Goal: Complete application form

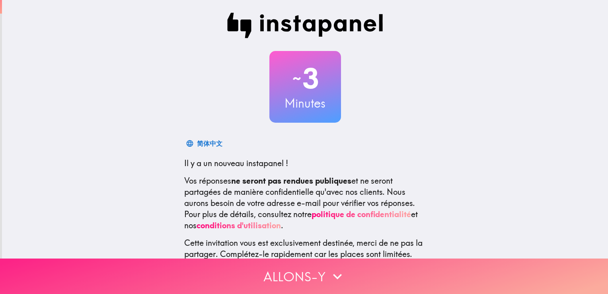
click at [275, 270] on button "Allons-y" at bounding box center [304, 275] width 608 height 35
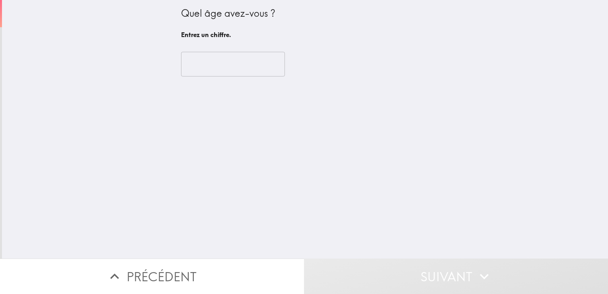
click at [229, 64] on input "number" at bounding box center [233, 64] width 104 height 25
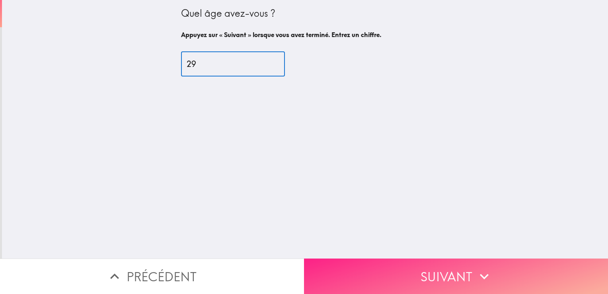
type input "29"
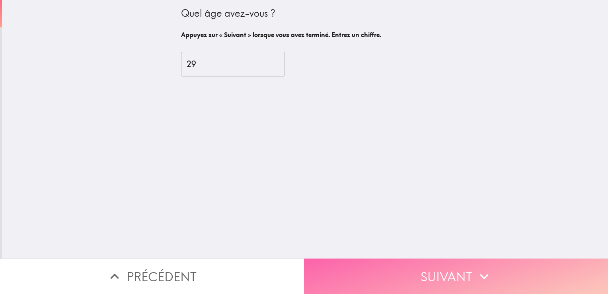
click at [400, 265] on button "Suivant" at bounding box center [456, 275] width 304 height 35
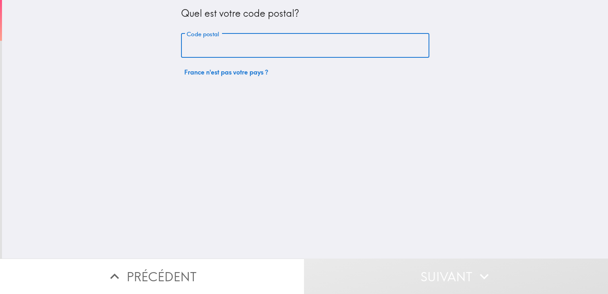
click at [232, 46] on input "Code postal" at bounding box center [305, 45] width 248 height 25
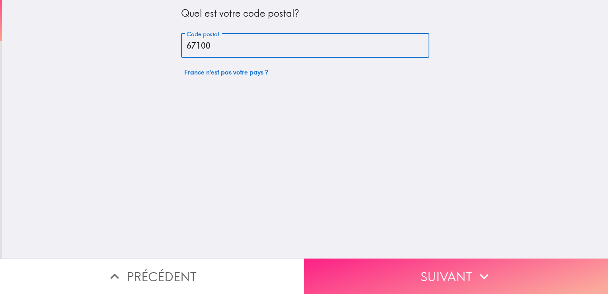
type input "67100"
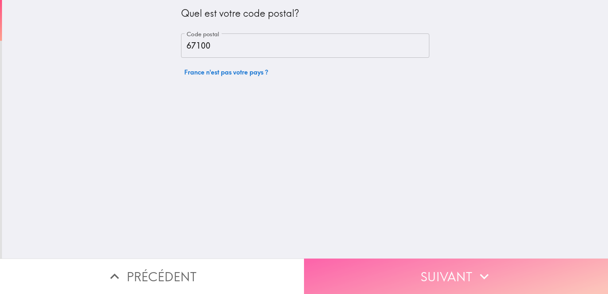
click at [451, 276] on button "Suivant" at bounding box center [456, 275] width 304 height 35
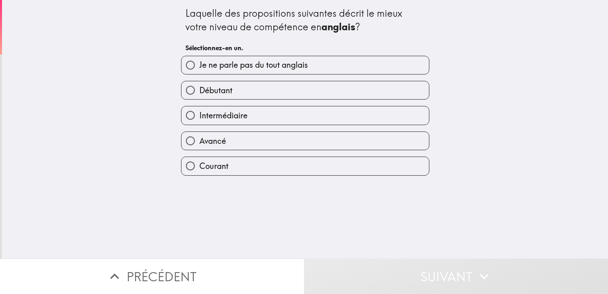
click at [208, 154] on div "Courant" at bounding box center [302, 162] width 255 height 25
click at [203, 157] on label "Courant" at bounding box center [306, 166] width 248 height 18
click at [199, 157] on input "Courant" at bounding box center [191, 166] width 18 height 18
radio input "true"
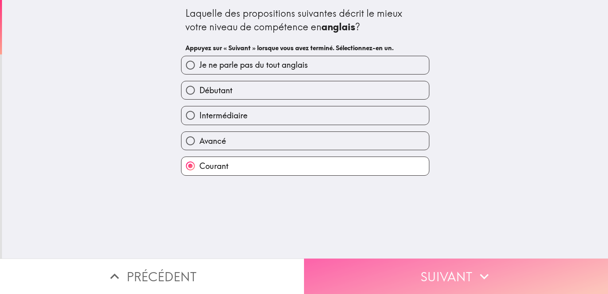
click at [483, 269] on icon "button" at bounding box center [485, 277] width 18 height 18
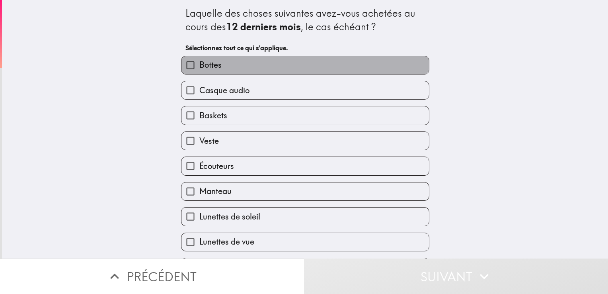
click at [275, 70] on label "Bottes" at bounding box center [306, 65] width 248 height 18
click at [199, 70] on input "Bottes" at bounding box center [191, 65] width 18 height 18
checkbox input "true"
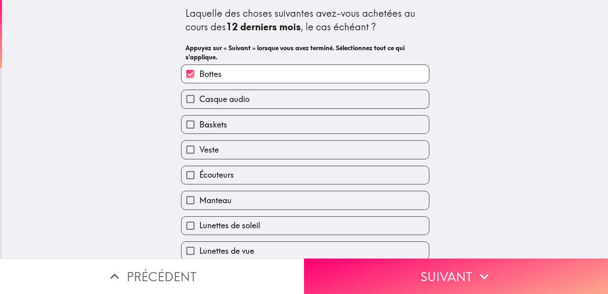
click at [256, 94] on label "Casque audio" at bounding box center [306, 99] width 248 height 18
click at [199, 94] on input "Casque audio" at bounding box center [191, 99] width 18 height 18
checkbox input "true"
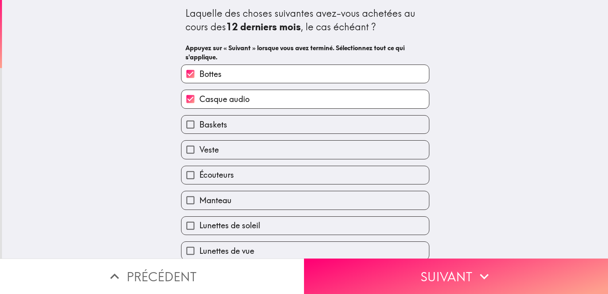
click at [240, 67] on label "Bottes" at bounding box center [306, 74] width 248 height 18
click at [199, 67] on input "Bottes" at bounding box center [191, 74] width 18 height 18
checkbox input "false"
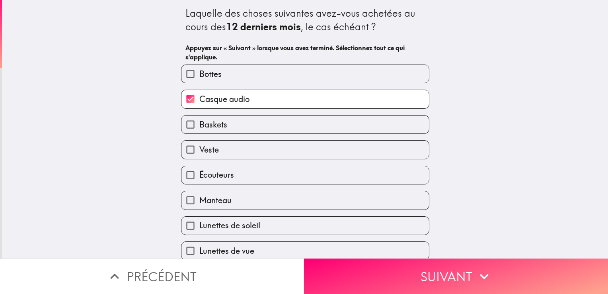
click at [210, 122] on span "Baskets" at bounding box center [213, 124] width 28 height 11
click at [199, 122] on input "Baskets" at bounding box center [191, 124] width 18 height 18
checkbox input "true"
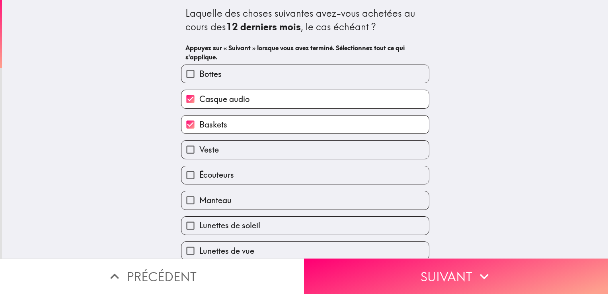
click at [209, 141] on label "Veste" at bounding box center [306, 150] width 248 height 18
click at [199, 141] on input "Veste" at bounding box center [191, 150] width 18 height 18
checkbox input "true"
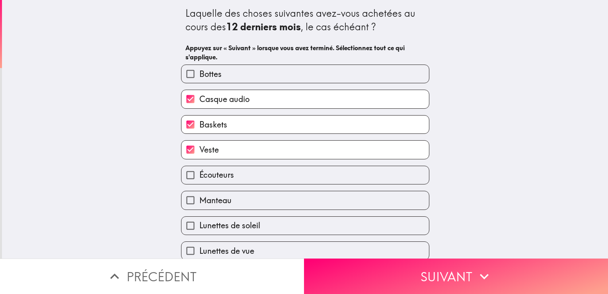
click at [217, 181] on label "Écouteurs" at bounding box center [306, 175] width 248 height 18
click at [199, 181] on input "Écouteurs" at bounding box center [191, 175] width 18 height 18
checkbox input "true"
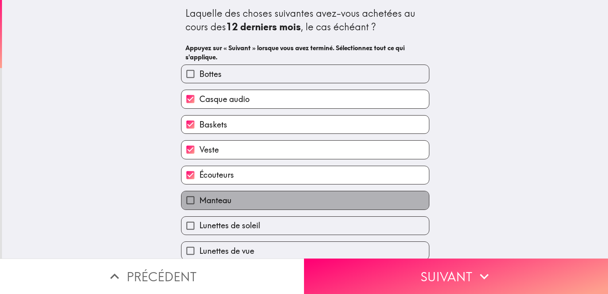
click at [194, 207] on label "Manteau" at bounding box center [306, 200] width 248 height 18
click at [194, 207] on input "Manteau" at bounding box center [191, 200] width 18 height 18
checkbox input "true"
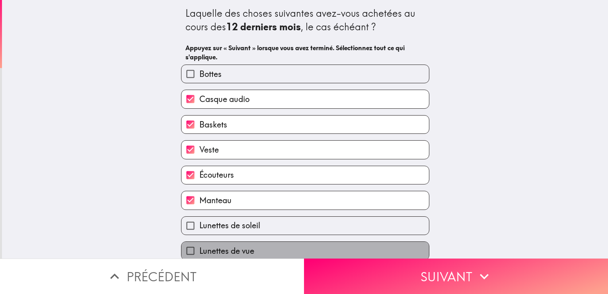
click at [209, 250] on span "Lunettes de vue" at bounding box center [226, 250] width 55 height 11
click at [199, 250] on input "Lunettes de vue" at bounding box center [191, 251] width 18 height 18
checkbox input "true"
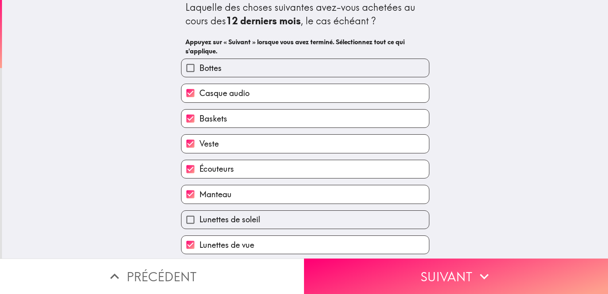
scroll to position [61, 0]
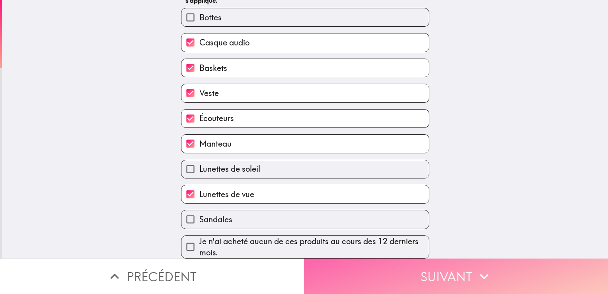
click at [407, 281] on button "Suivant" at bounding box center [456, 275] width 304 height 35
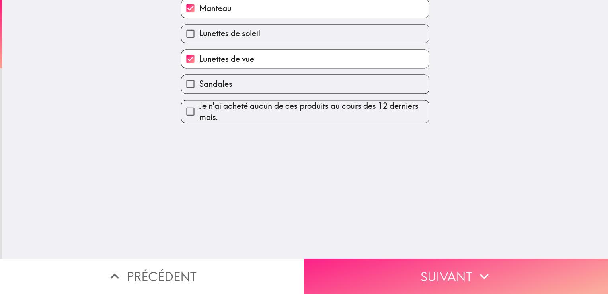
scroll to position [0, 0]
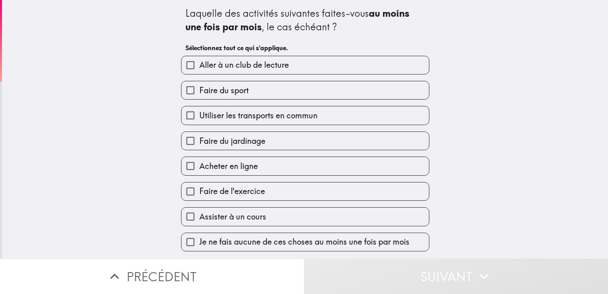
click at [240, 88] on span "Faire du sport" at bounding box center [223, 90] width 49 height 11
click at [199, 88] on input "Faire du sport" at bounding box center [191, 90] width 18 height 18
checkbox input "true"
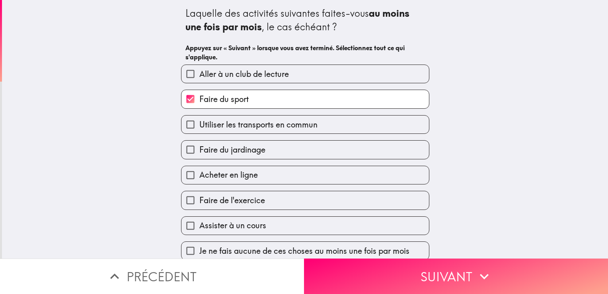
click at [231, 123] on span "Utiliser les transports en commun" at bounding box center [258, 124] width 118 height 11
click at [199, 123] on input "Utiliser les transports en commun" at bounding box center [191, 124] width 18 height 18
checkbox input "true"
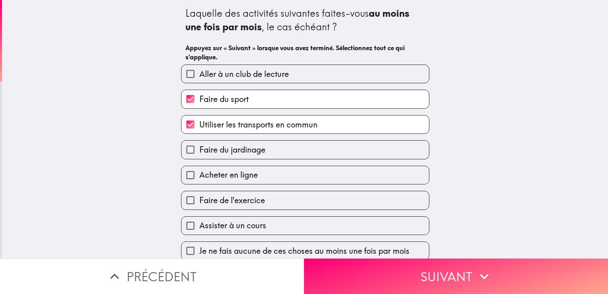
click at [212, 151] on span "Faire du jardinage" at bounding box center [232, 149] width 66 height 11
click at [199, 151] on input "Faire du jardinage" at bounding box center [191, 150] width 18 height 18
checkbox input "true"
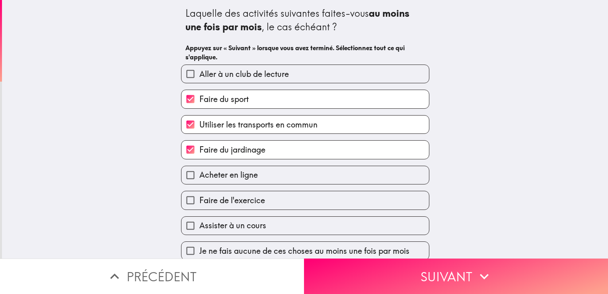
click at [211, 173] on span "Acheter en ligne" at bounding box center [228, 174] width 59 height 11
click at [199, 173] on input "Acheter en ligne" at bounding box center [191, 175] width 18 height 18
checkbox input "true"
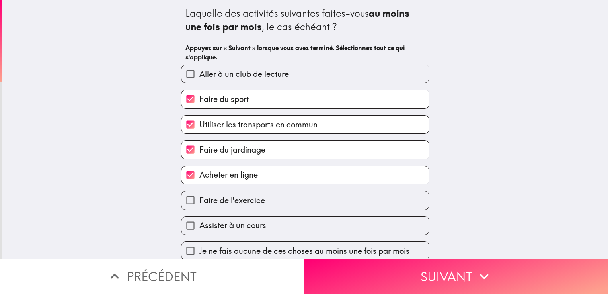
click at [211, 207] on label "Faire de l'exercice" at bounding box center [306, 200] width 248 height 18
click at [199, 207] on input "Faire de l'exercice" at bounding box center [191, 200] width 18 height 18
checkbox input "true"
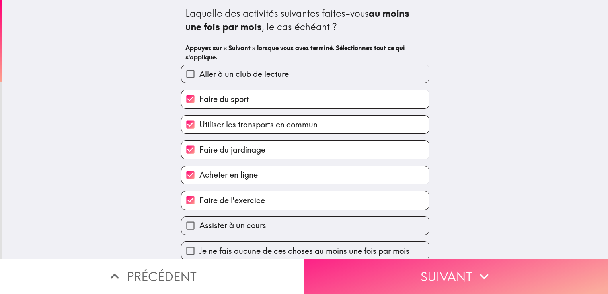
click at [415, 272] on button "Suivant" at bounding box center [456, 275] width 304 height 35
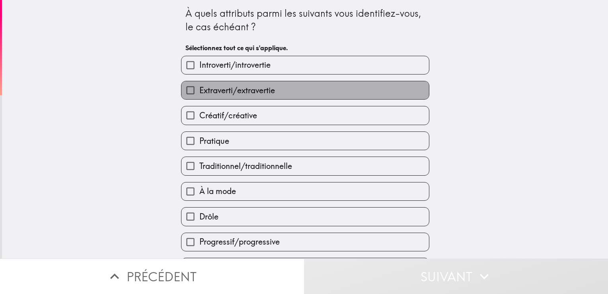
click at [266, 88] on span "Extraverti/extravertie" at bounding box center [237, 90] width 76 height 11
click at [199, 88] on input "Extraverti/extravertie" at bounding box center [191, 90] width 18 height 18
checkbox input "true"
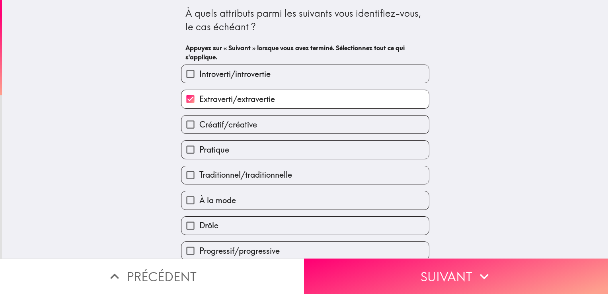
click at [241, 123] on span "Créatif/créative" at bounding box center [228, 124] width 58 height 11
click at [199, 123] on input "Créatif/créative" at bounding box center [191, 124] width 18 height 18
checkbox input "true"
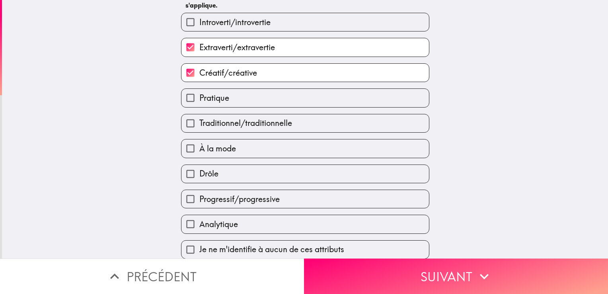
scroll to position [53, 0]
click at [301, 158] on div "Drôle" at bounding box center [302, 170] width 255 height 25
click at [299, 154] on label "À la mode" at bounding box center [306, 148] width 248 height 18
click at [199, 154] on input "À la mode" at bounding box center [191, 148] width 18 height 18
checkbox input "true"
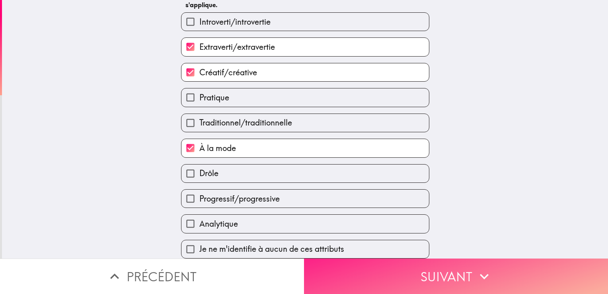
click at [415, 258] on button "Suivant" at bounding box center [456, 275] width 304 height 35
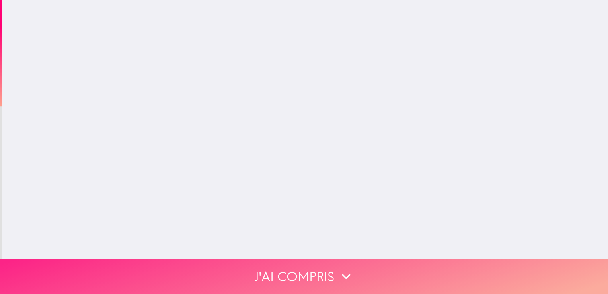
scroll to position [0, 0]
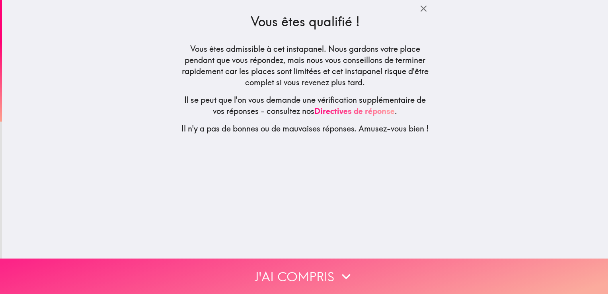
click at [369, 259] on button "J'ai compris" at bounding box center [304, 275] width 608 height 35
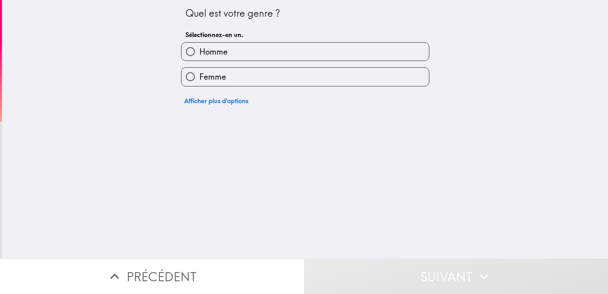
click at [221, 43] on label "Homme" at bounding box center [306, 52] width 248 height 18
click at [199, 43] on input "Homme" at bounding box center [191, 52] width 18 height 18
radio input "true"
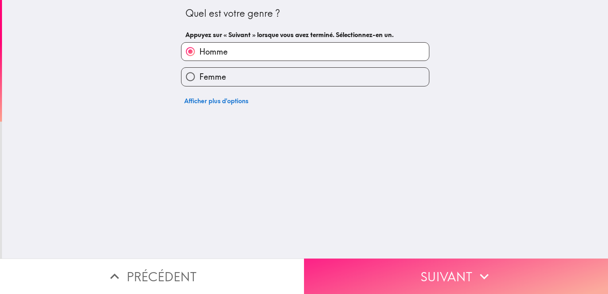
click at [421, 276] on button "Suivant" at bounding box center [456, 275] width 304 height 35
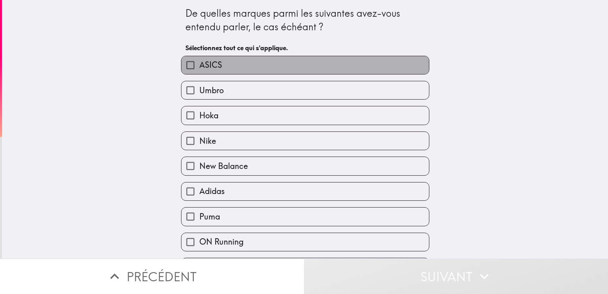
click at [253, 69] on label "ASICS" at bounding box center [306, 65] width 248 height 18
click at [199, 69] on input "ASICS" at bounding box center [191, 65] width 18 height 18
checkbox input "true"
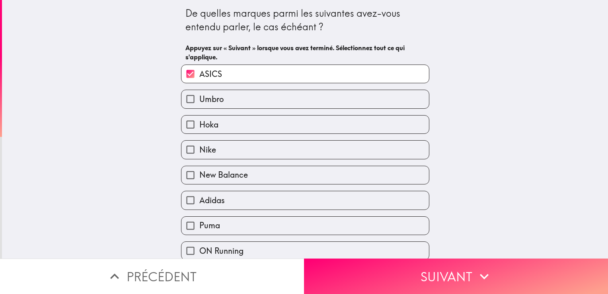
click at [234, 123] on label "Hoka" at bounding box center [306, 124] width 248 height 18
click at [199, 123] on input "Hoka" at bounding box center [191, 124] width 18 height 18
checkbox input "true"
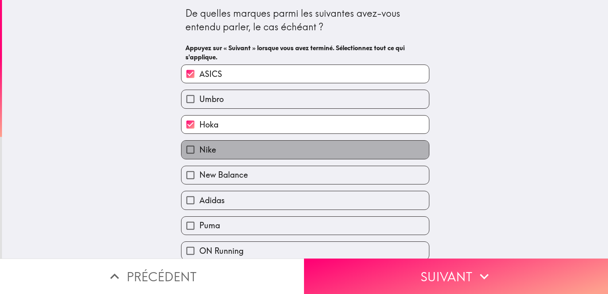
click at [218, 153] on label "Nike" at bounding box center [306, 150] width 248 height 18
click at [199, 153] on input "Nike" at bounding box center [191, 150] width 18 height 18
checkbox input "true"
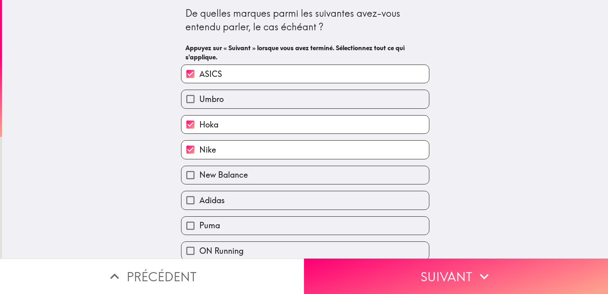
click at [216, 174] on span "New Balance" at bounding box center [223, 174] width 49 height 11
click at [199, 174] on input "New Balance" at bounding box center [191, 175] width 18 height 18
checkbox input "true"
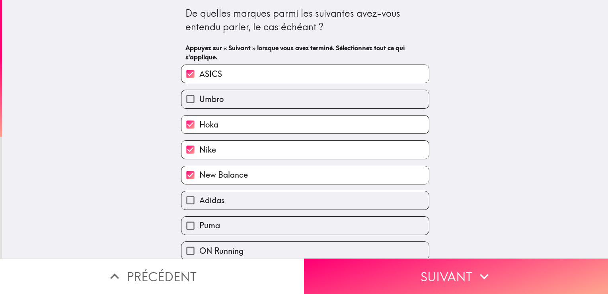
click at [209, 210] on div "Puma" at bounding box center [302, 222] width 255 height 25
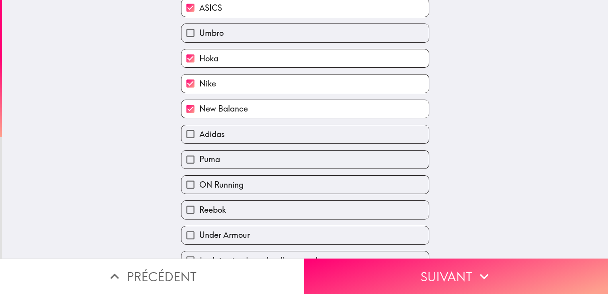
scroll to position [72, 0]
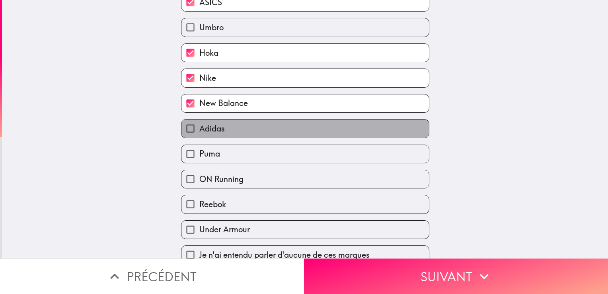
click at [212, 136] on label "Adidas" at bounding box center [306, 128] width 248 height 18
click at [199, 136] on input "Adidas" at bounding box center [191, 128] width 18 height 18
checkbox input "true"
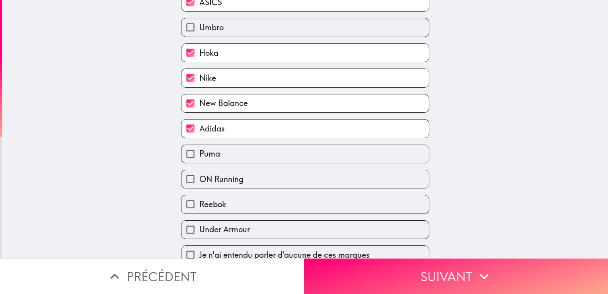
click at [205, 154] on span "Puma" at bounding box center [209, 153] width 21 height 11
click at [199, 154] on input "Puma" at bounding box center [191, 154] width 18 height 18
checkbox input "true"
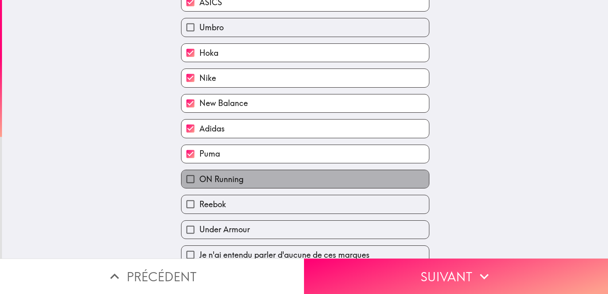
click at [202, 182] on span "ON Running" at bounding box center [221, 179] width 44 height 11
click at [199, 182] on input "ON Running" at bounding box center [191, 179] width 18 height 18
checkbox input "true"
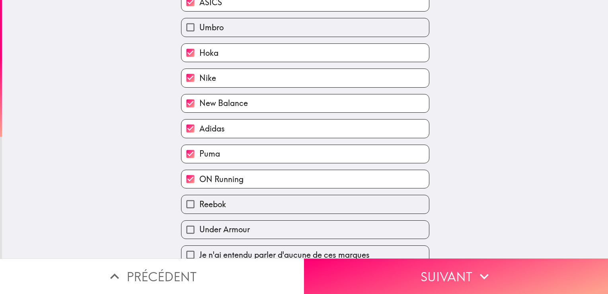
click at [209, 216] on div "Under Armour" at bounding box center [302, 226] width 255 height 25
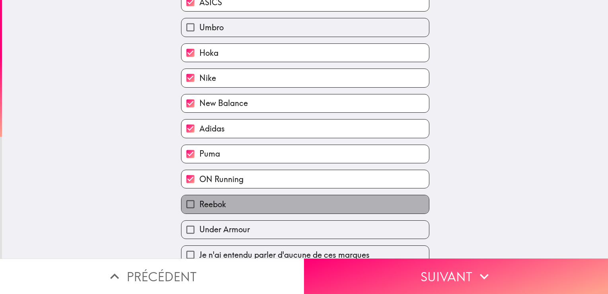
click at [200, 205] on span "Reebok" at bounding box center [212, 204] width 27 height 11
click at [199, 205] on input "Reebok" at bounding box center [191, 204] width 18 height 18
checkbox input "true"
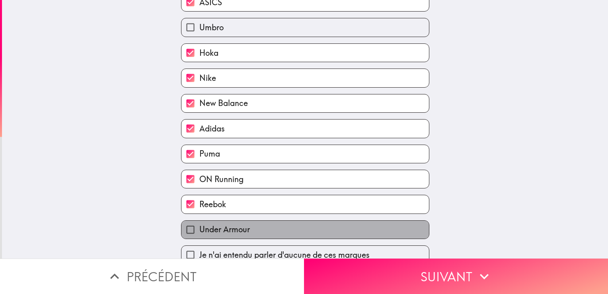
click at [209, 224] on span "Under Armour" at bounding box center [224, 229] width 51 height 11
click at [199, 223] on input "Under Armour" at bounding box center [191, 230] width 18 height 18
checkbox input "true"
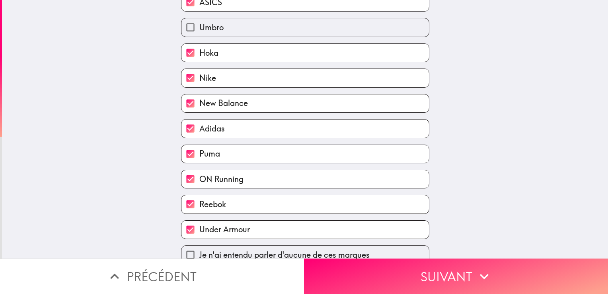
scroll to position [81, 0]
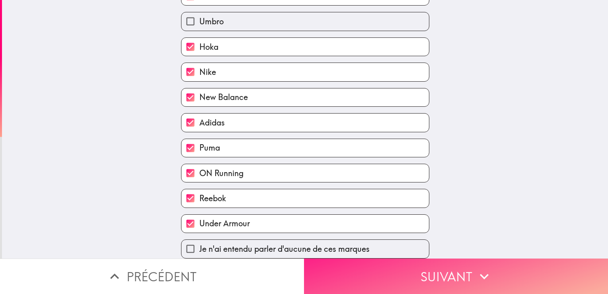
click at [460, 272] on button "Suivant" at bounding box center [456, 275] width 304 height 35
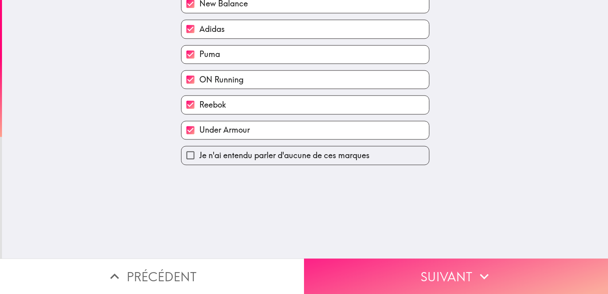
scroll to position [0, 0]
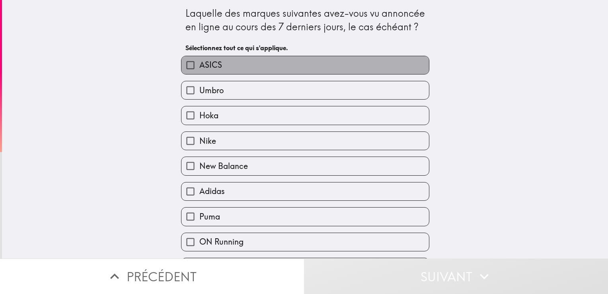
click at [328, 66] on label "ASICS" at bounding box center [306, 65] width 248 height 18
click at [199, 66] on input "ASICS" at bounding box center [191, 65] width 18 height 18
checkbox input "true"
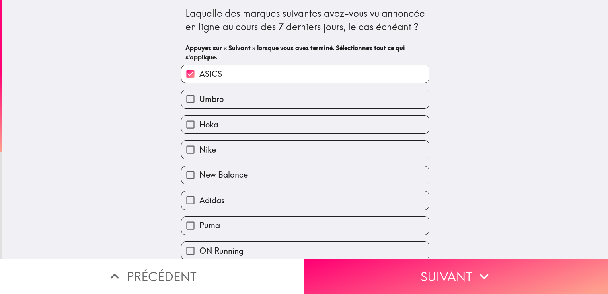
click at [287, 122] on label "Hoka" at bounding box center [306, 124] width 248 height 18
click at [199, 122] on input "Hoka" at bounding box center [191, 124] width 18 height 18
checkbox input "true"
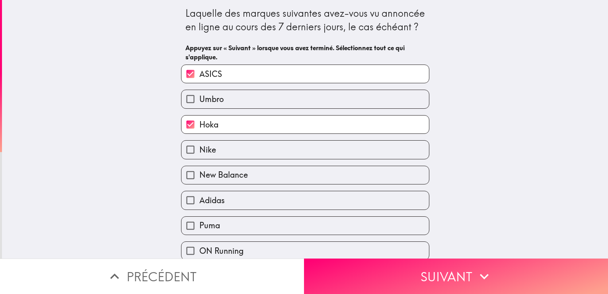
click at [269, 147] on label "Nike" at bounding box center [306, 150] width 248 height 18
click at [199, 147] on input "Nike" at bounding box center [191, 150] width 18 height 18
checkbox input "true"
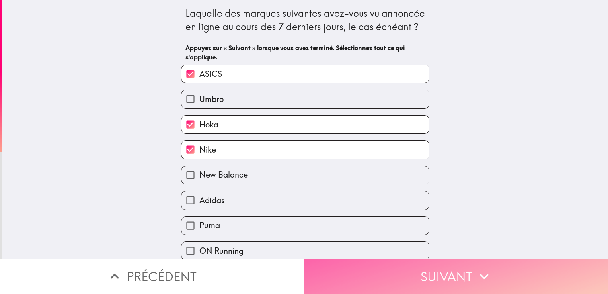
click at [396, 262] on button "Suivant" at bounding box center [456, 275] width 304 height 35
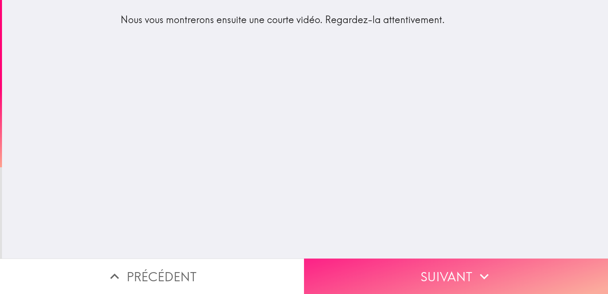
click at [396, 262] on button "Suivant" at bounding box center [456, 275] width 304 height 35
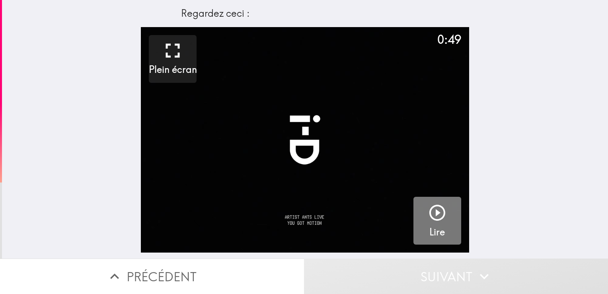
click at [428, 216] on icon "button" at bounding box center [437, 212] width 19 height 19
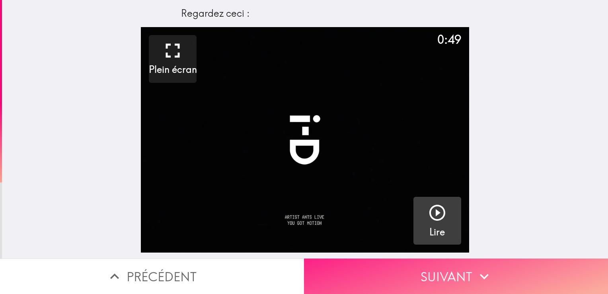
click at [454, 263] on button "Suivant" at bounding box center [456, 275] width 304 height 35
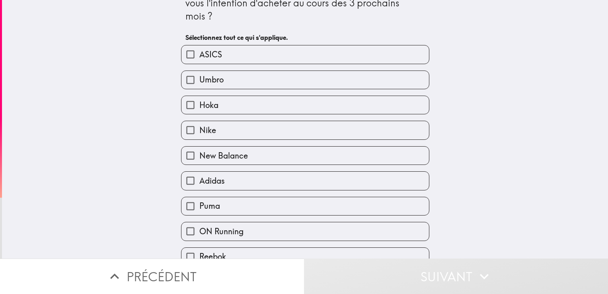
scroll to position [24, 0]
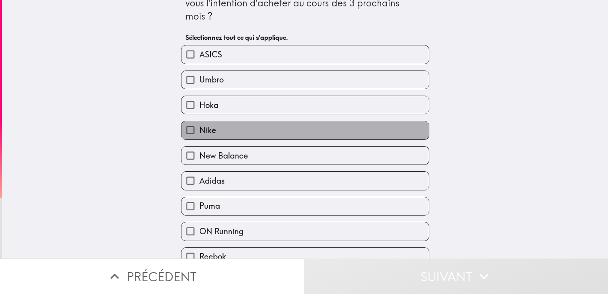
click at [234, 125] on label "Nike" at bounding box center [306, 130] width 248 height 18
click at [199, 125] on input "Nike" at bounding box center [191, 130] width 18 height 18
checkbox input "true"
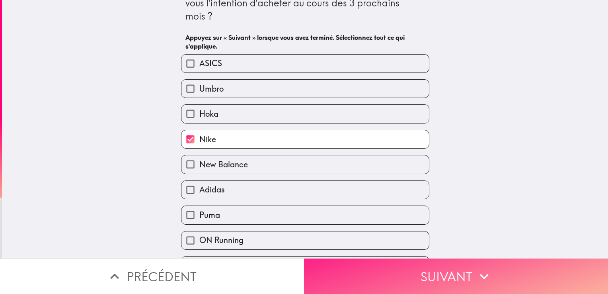
click at [427, 267] on button "Suivant" at bounding box center [456, 275] width 304 height 35
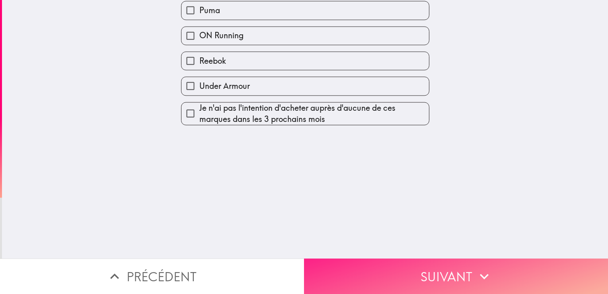
scroll to position [0, 0]
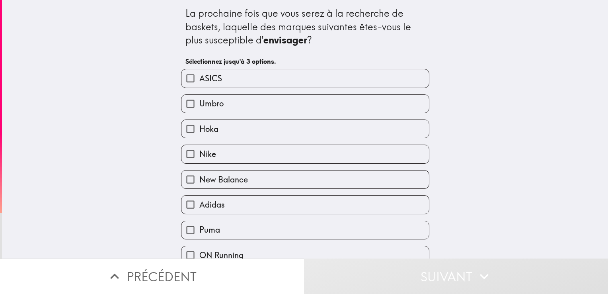
click at [303, 147] on label "Nike" at bounding box center [306, 154] width 248 height 18
click at [199, 147] on input "Nike" at bounding box center [191, 154] width 18 height 18
checkbox input "true"
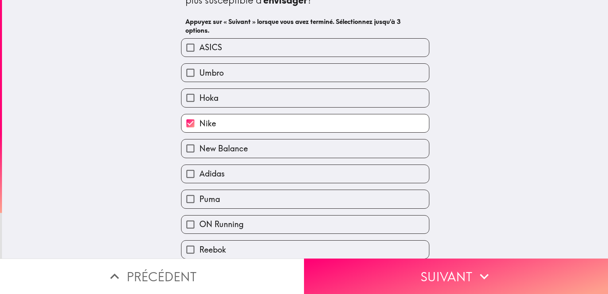
scroll to position [43, 0]
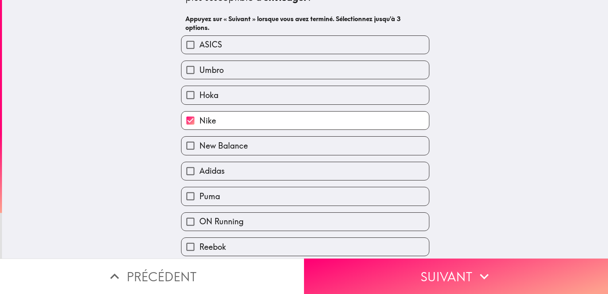
click at [309, 95] on label "Hoka" at bounding box center [306, 95] width 248 height 18
click at [199, 95] on input "Hoka" at bounding box center [191, 95] width 18 height 18
checkbox input "true"
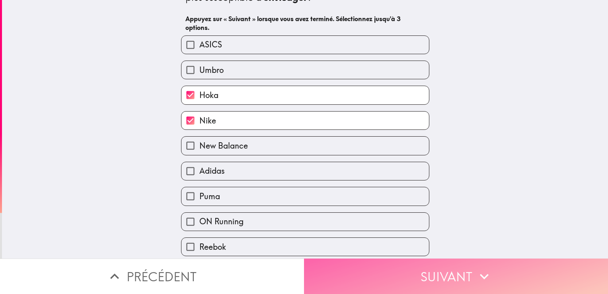
click at [479, 283] on button "Suivant" at bounding box center [456, 275] width 304 height 35
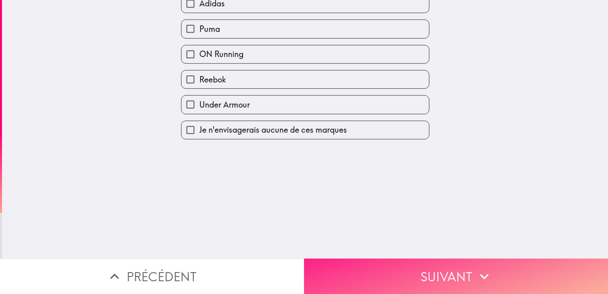
scroll to position [0, 0]
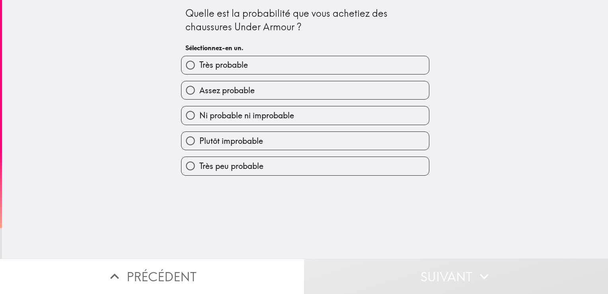
click at [260, 92] on label "Assez probable" at bounding box center [306, 90] width 248 height 18
click at [199, 92] on input "Assez probable" at bounding box center [191, 90] width 18 height 18
radio input "true"
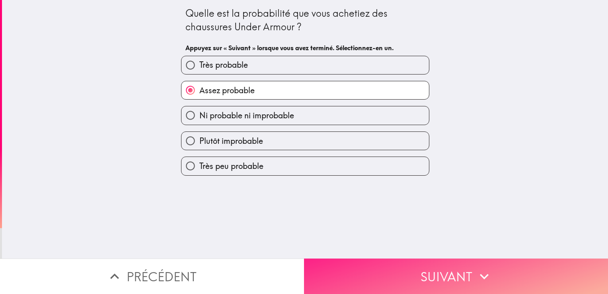
click at [487, 275] on icon "button" at bounding box center [485, 277] width 18 height 18
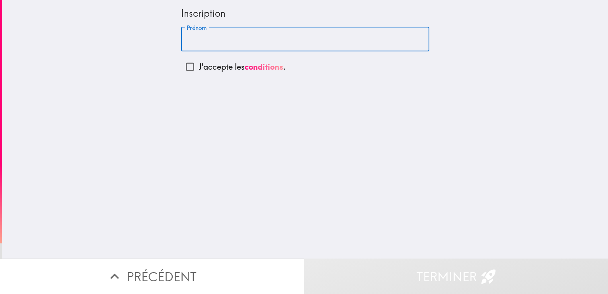
click at [245, 37] on input "Prénom" at bounding box center [305, 39] width 248 height 25
type input "Henrico"
click at [188, 66] on input "J'accepte les conditions ." at bounding box center [190, 67] width 18 height 18
checkbox input "true"
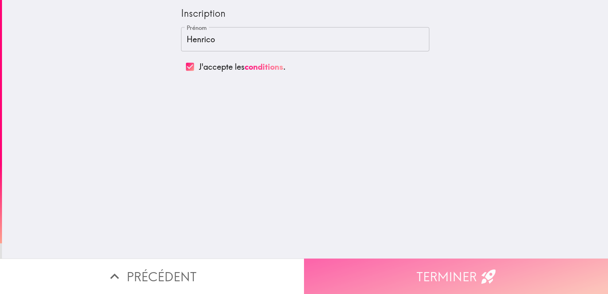
click at [453, 262] on button "Terminer" at bounding box center [456, 275] width 304 height 35
